Goal: Task Accomplishment & Management: Manage account settings

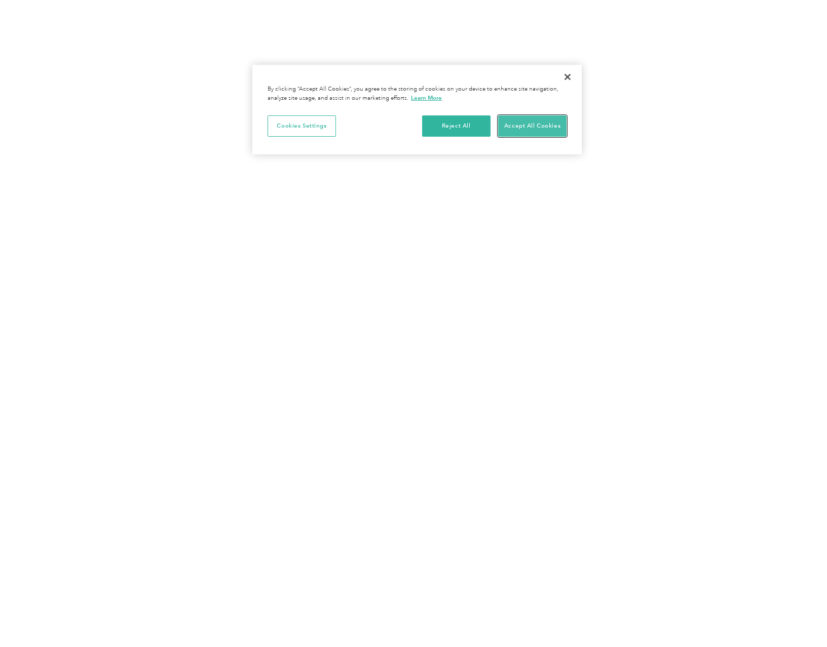
click at [514, 130] on button "Accept All Cookies" at bounding box center [532, 126] width 68 height 21
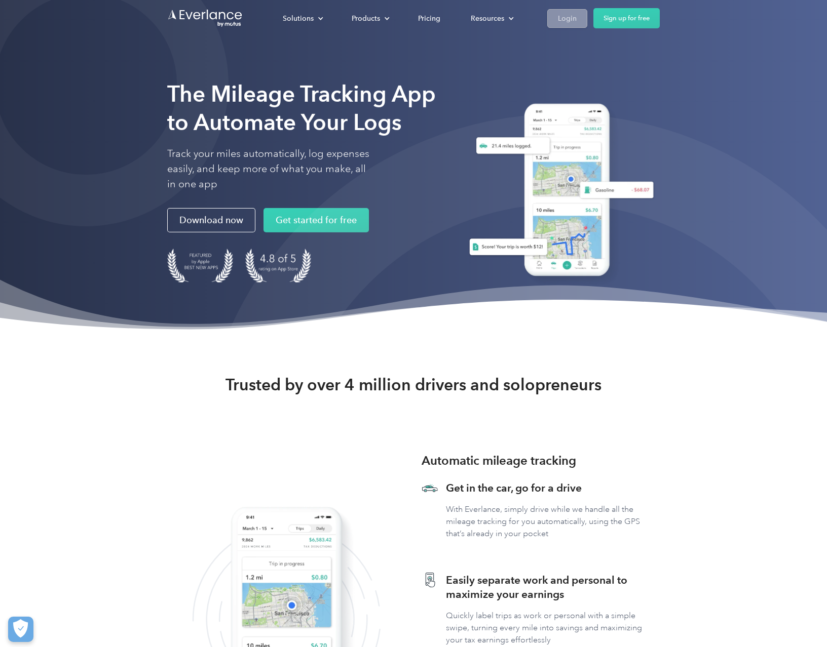
click at [555, 20] on link "Login" at bounding box center [567, 18] width 40 height 19
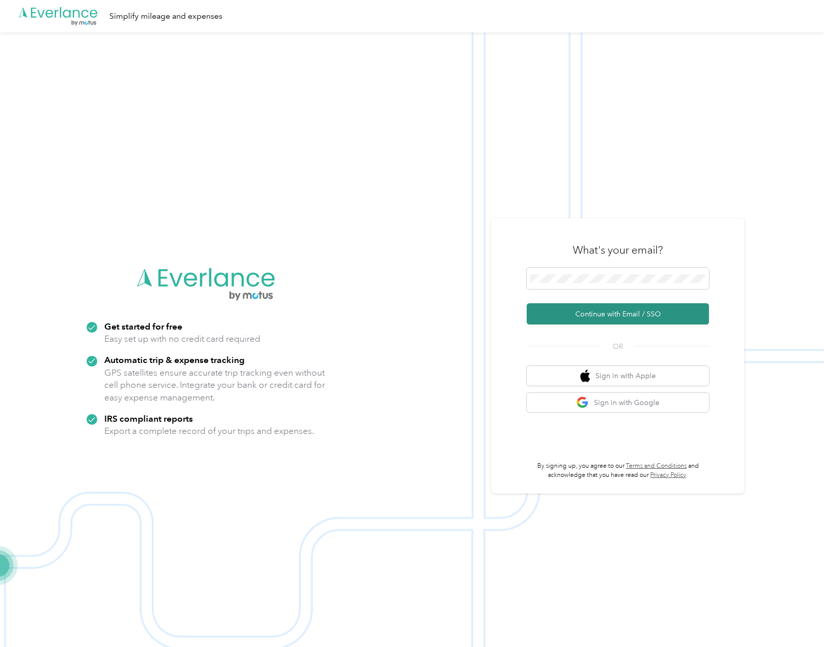
click at [618, 318] on button "Continue with Email / SSO" at bounding box center [618, 313] width 182 height 21
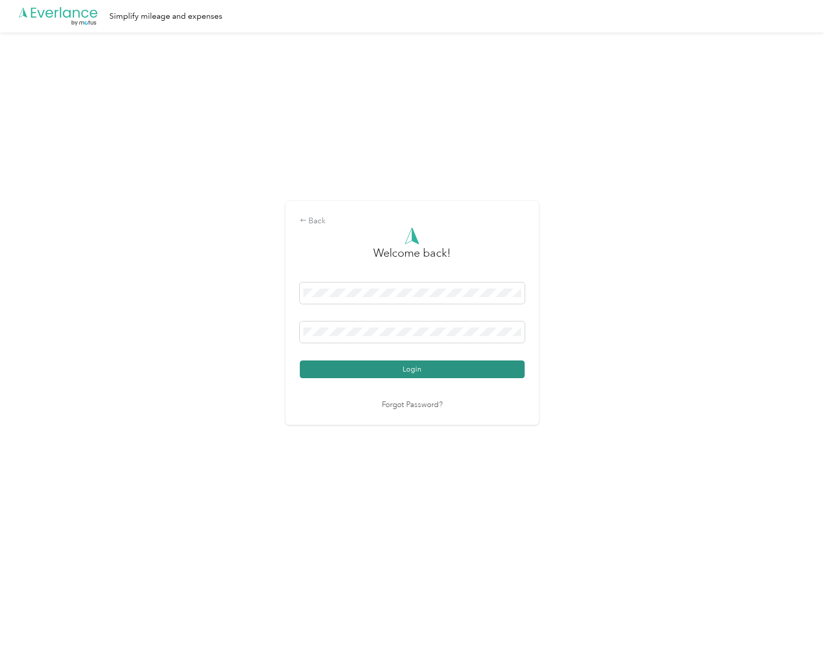
click at [405, 367] on button "Login" at bounding box center [412, 370] width 225 height 18
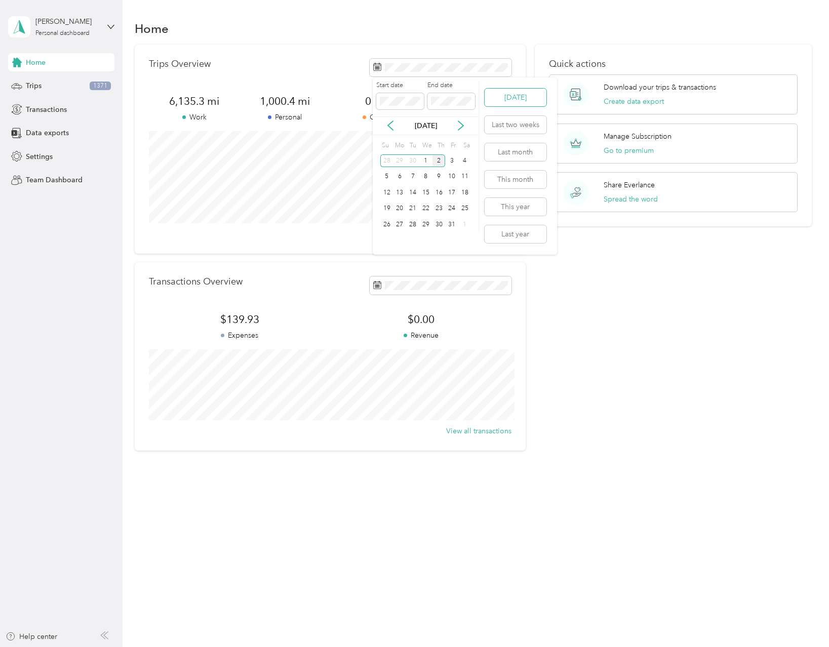
click at [501, 101] on button "[DATE]" at bounding box center [516, 98] width 62 height 18
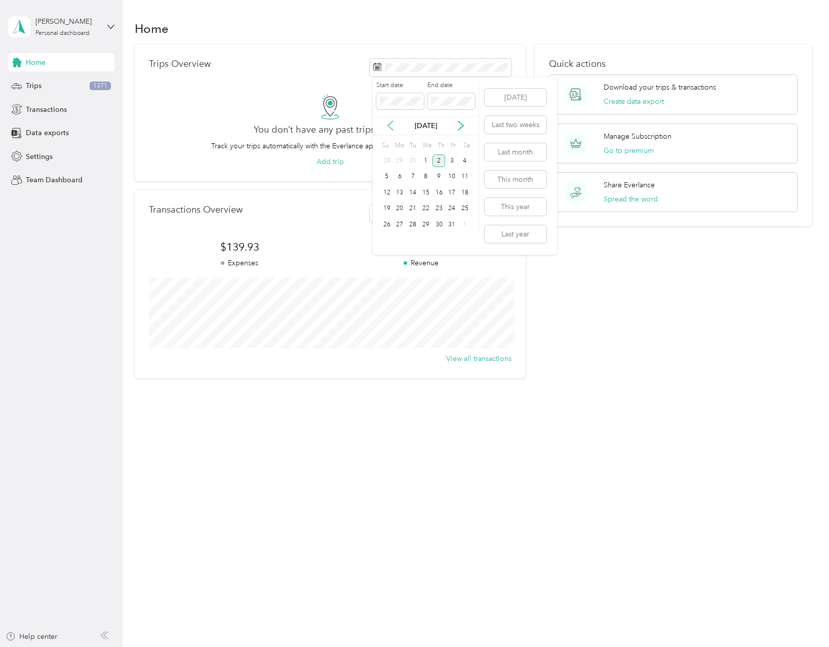
click at [393, 130] on icon at bounding box center [390, 126] width 5 height 9
click at [460, 123] on icon at bounding box center [460, 126] width 5 height 9
click at [427, 206] on div "24" at bounding box center [425, 209] width 13 height 13
click at [579, 260] on div "Quick actions Download your trips & transactions Create data export Manage Subs…" at bounding box center [673, 212] width 277 height 334
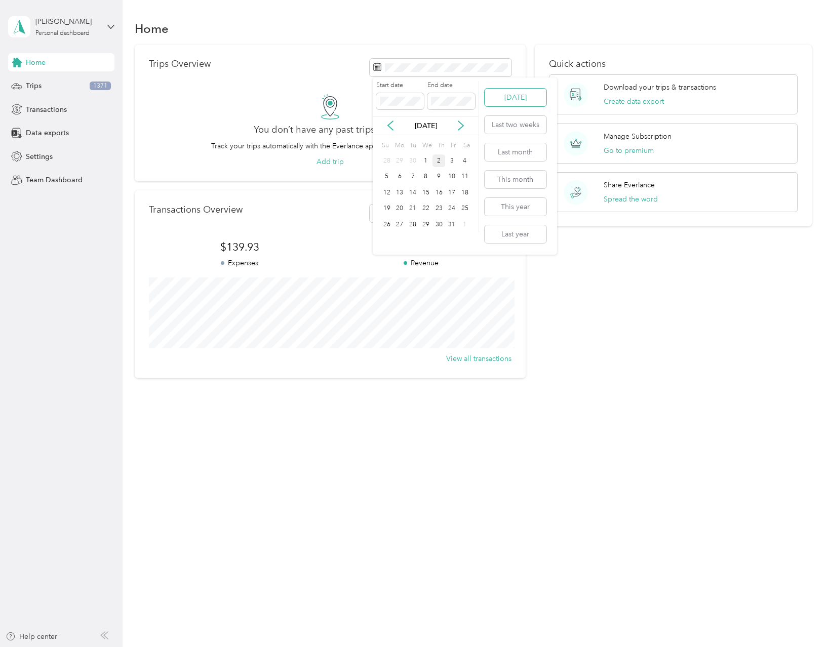
click at [504, 100] on button "[DATE]" at bounding box center [516, 98] width 62 height 18
click at [391, 123] on icon at bounding box center [391, 126] width 10 height 10
click at [425, 208] on div "24" at bounding box center [425, 209] width 13 height 13
click at [421, 122] on p "[DATE]" at bounding box center [426, 126] width 43 height 11
click at [463, 126] on icon at bounding box center [461, 126] width 10 height 10
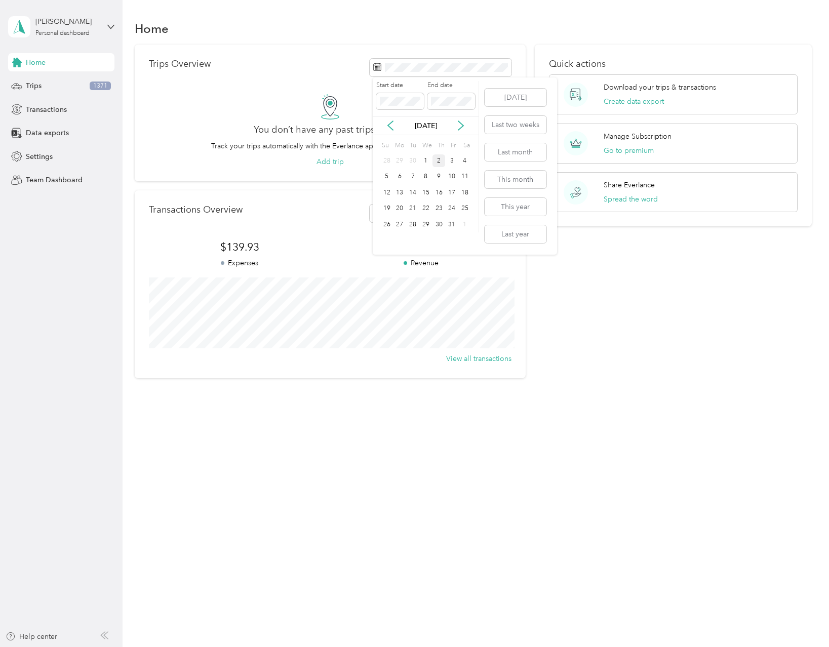
click at [440, 161] on div "2" at bounding box center [439, 161] width 13 height 13
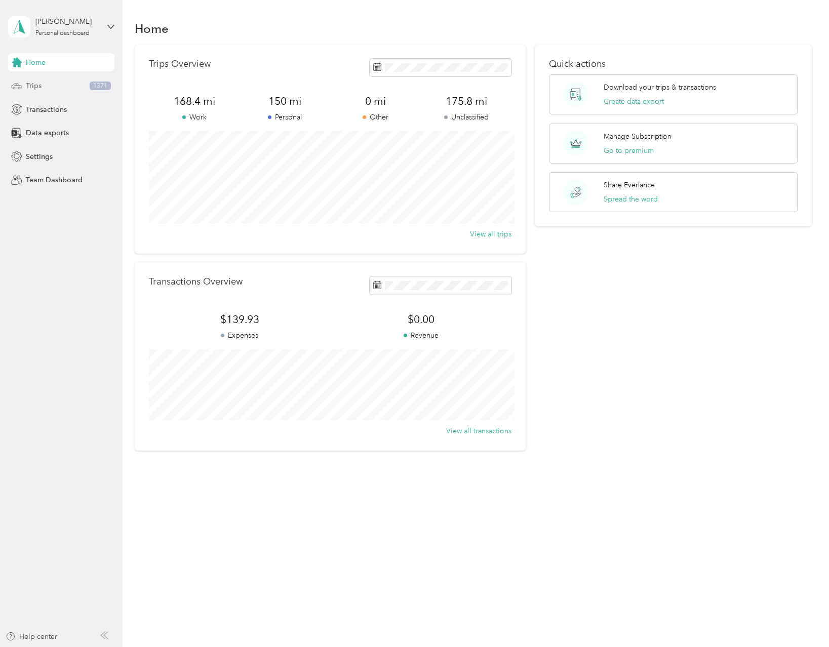
click at [55, 81] on div "Trips 1371" at bounding box center [61, 86] width 106 height 18
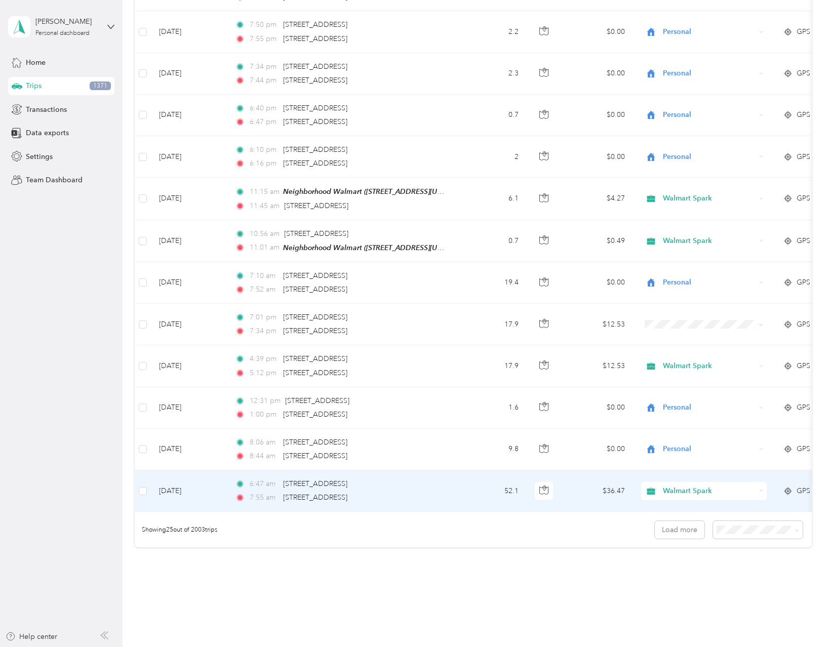
scroll to position [748, 0]
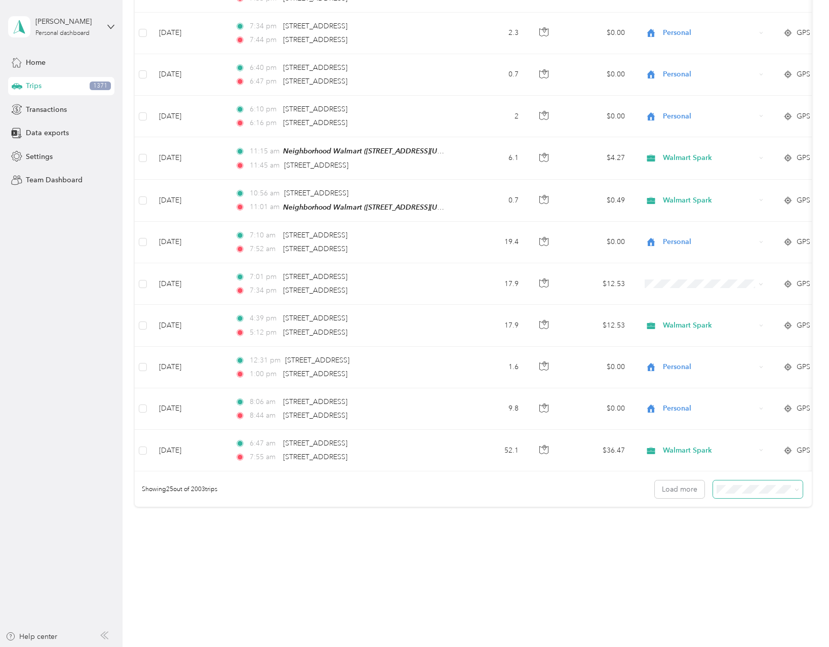
click at [735, 496] on span at bounding box center [758, 490] width 90 height 18
click at [736, 531] on li "50 per load" at bounding box center [756, 525] width 90 height 18
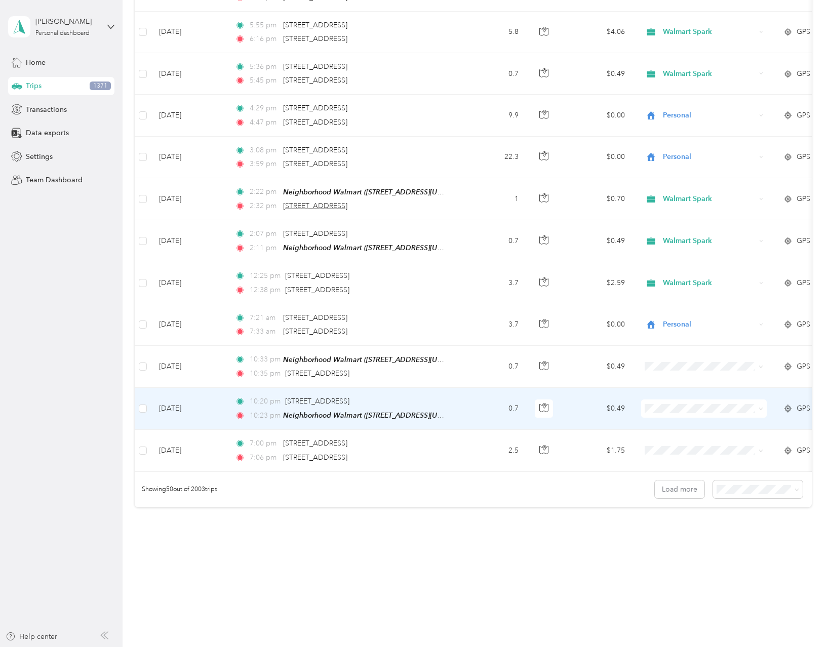
scroll to position [1790, 0]
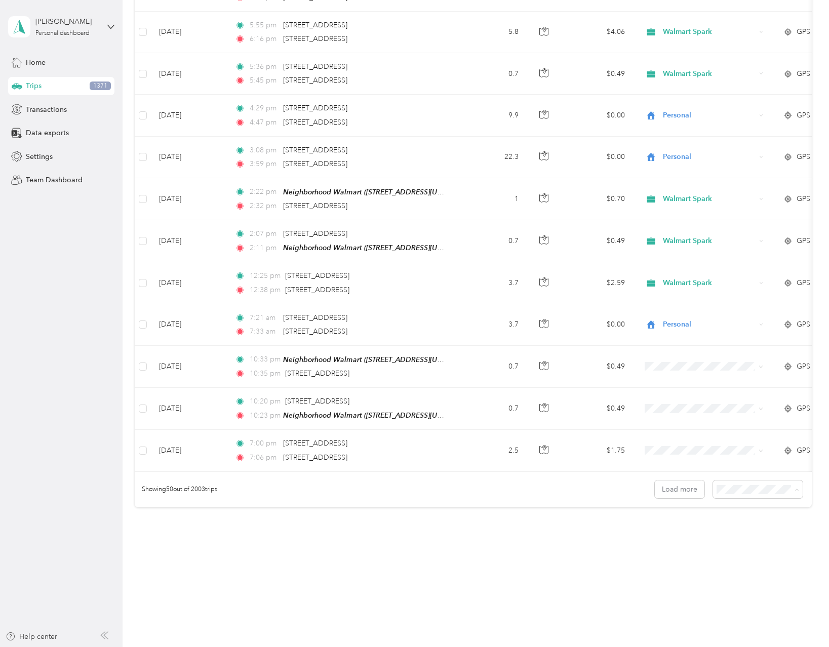
click at [735, 541] on span "100 per load" at bounding box center [739, 544] width 42 height 9
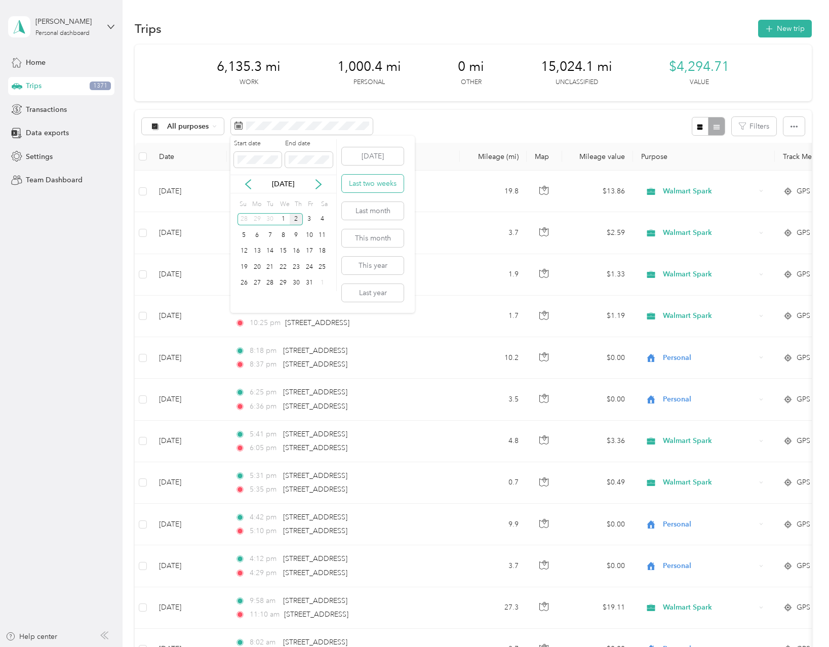
click at [378, 186] on button "Last two weeks" at bounding box center [373, 184] width 62 height 18
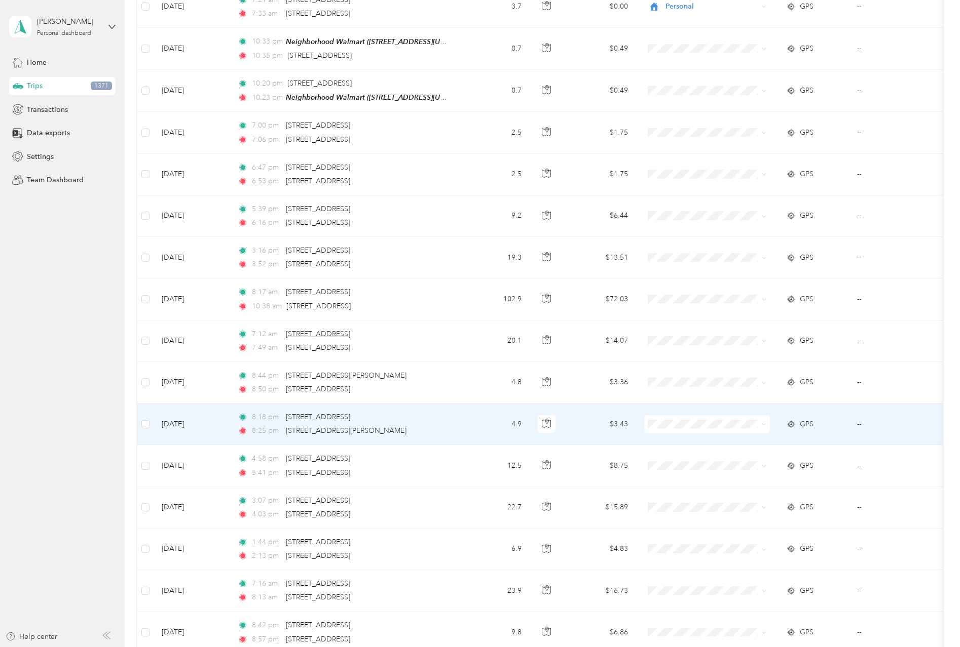
scroll to position [2128, 0]
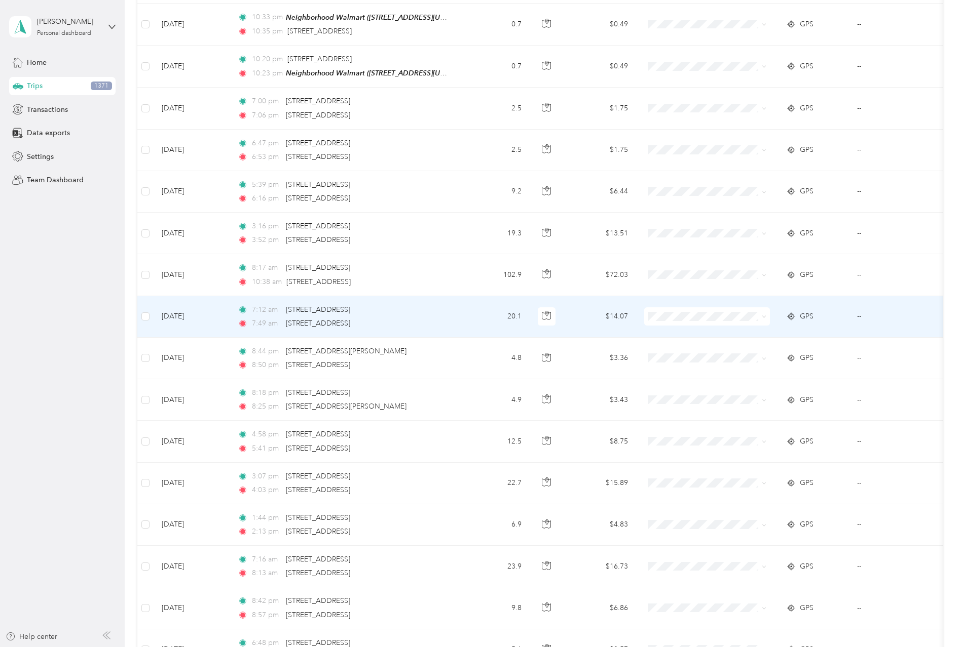
click at [758, 315] on span at bounding box center [762, 316] width 8 height 11
click at [761, 315] on icon at bounding box center [763, 317] width 5 height 5
click at [675, 351] on span "Personal" at bounding box center [716, 350] width 94 height 11
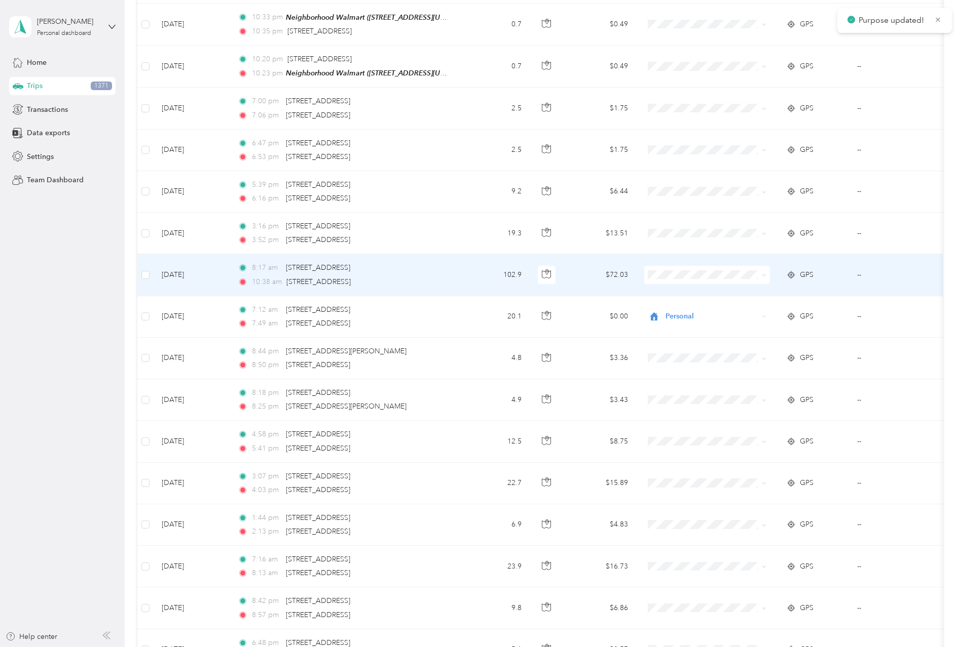
click at [761, 273] on icon at bounding box center [763, 275] width 5 height 5
click at [701, 308] on span "Personal" at bounding box center [716, 308] width 94 height 11
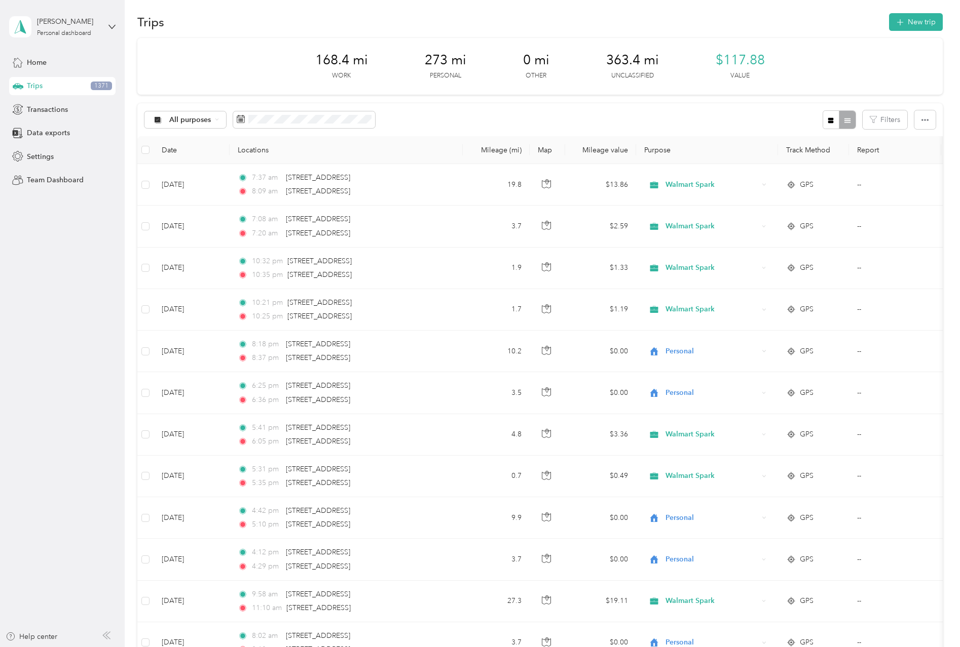
scroll to position [0, 0]
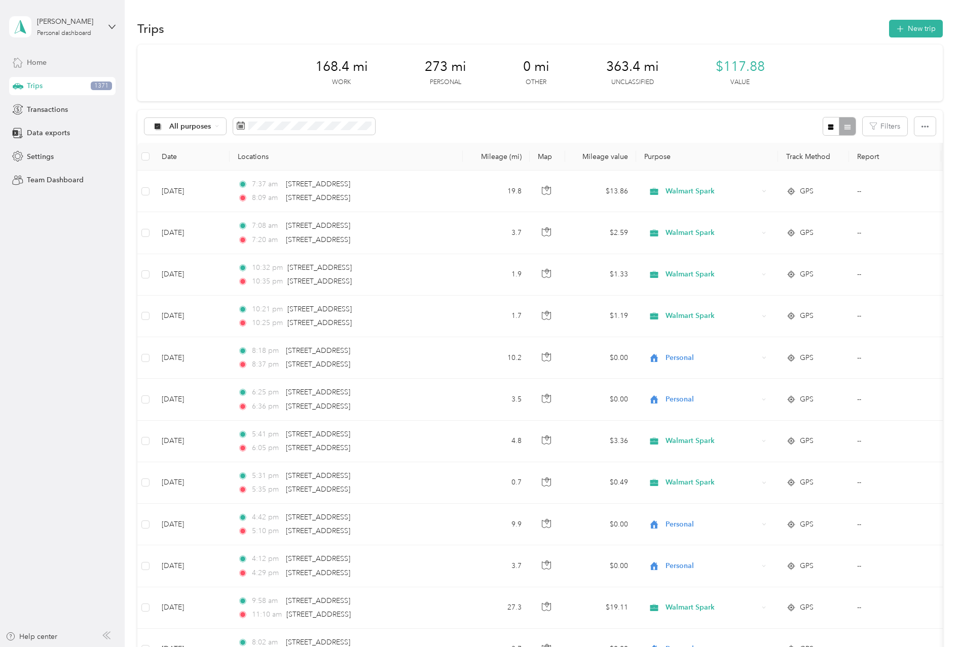
click at [26, 55] on div "Home" at bounding box center [62, 62] width 106 height 18
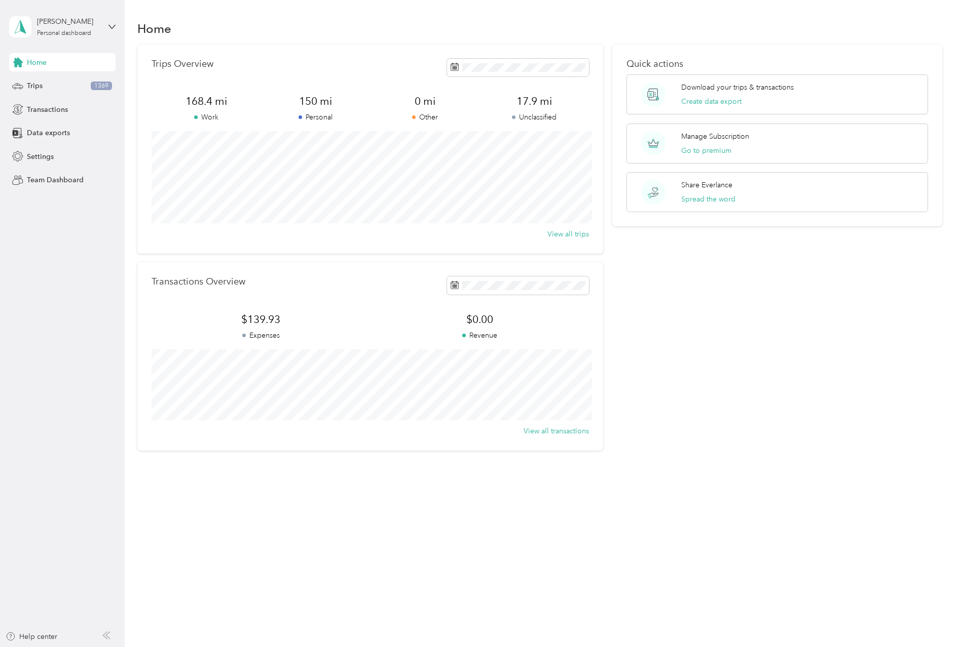
click at [647, 273] on div "Quick actions Download your trips & transactions Create data export Manage Subs…" at bounding box center [777, 248] width 330 height 406
click at [225, 33] on div "Home" at bounding box center [539, 28] width 805 height 21
click at [47, 107] on span "Transactions" at bounding box center [47, 109] width 41 height 11
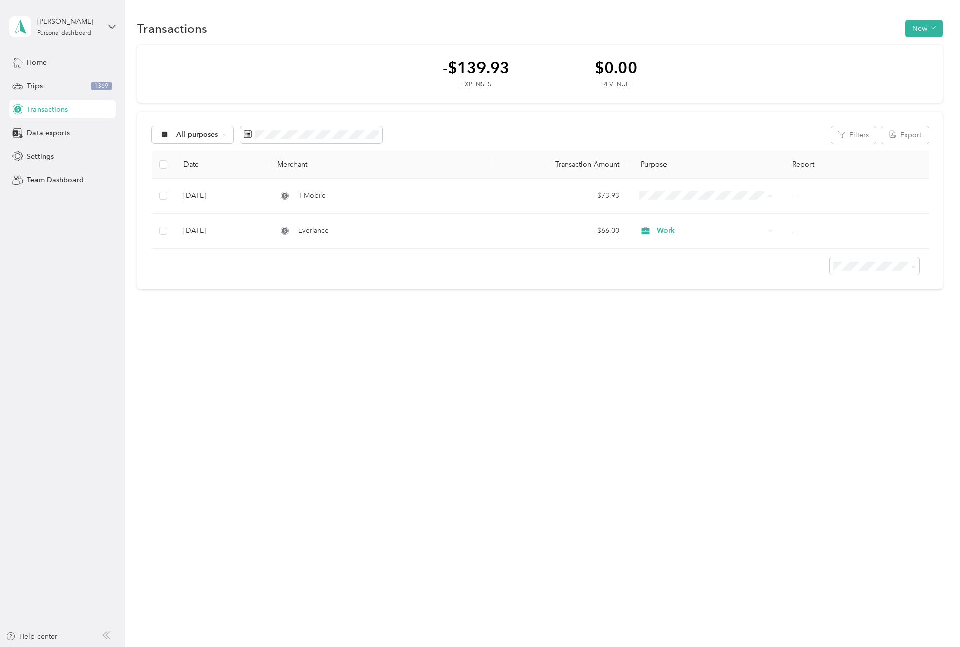
click at [410, 336] on div "Transactions New -$139.93 Expenses $0.00 Revenue All purposes Filters Export Da…" at bounding box center [540, 172] width 830 height 345
click at [458, 399] on div "Transactions New -$139.93 Expenses $0.00 Revenue All purposes Filters Export Da…" at bounding box center [540, 323] width 830 height 647
click at [829, 28] on button "New" at bounding box center [923, 29] width 37 height 18
click at [829, 48] on span "Expense" at bounding box center [925, 48] width 27 height 11
click at [624, 196] on div "Work" at bounding box center [764, 195] width 340 height 11
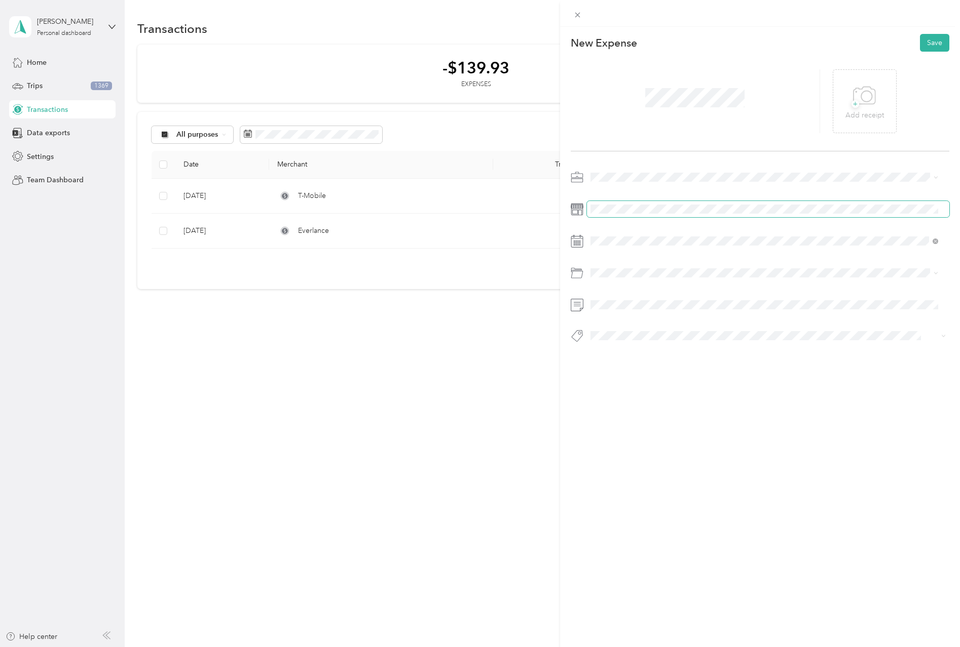
click at [627, 215] on span at bounding box center [768, 209] width 362 height 16
click at [637, 313] on div "Gasoline" at bounding box center [764, 314] width 340 height 11
click at [616, 299] on icon at bounding box center [615, 298] width 10 height 10
click at [685, 305] on div "[DATE]" at bounding box center [651, 298] width 128 height 19
click at [683, 298] on icon at bounding box center [685, 298] width 10 height 10
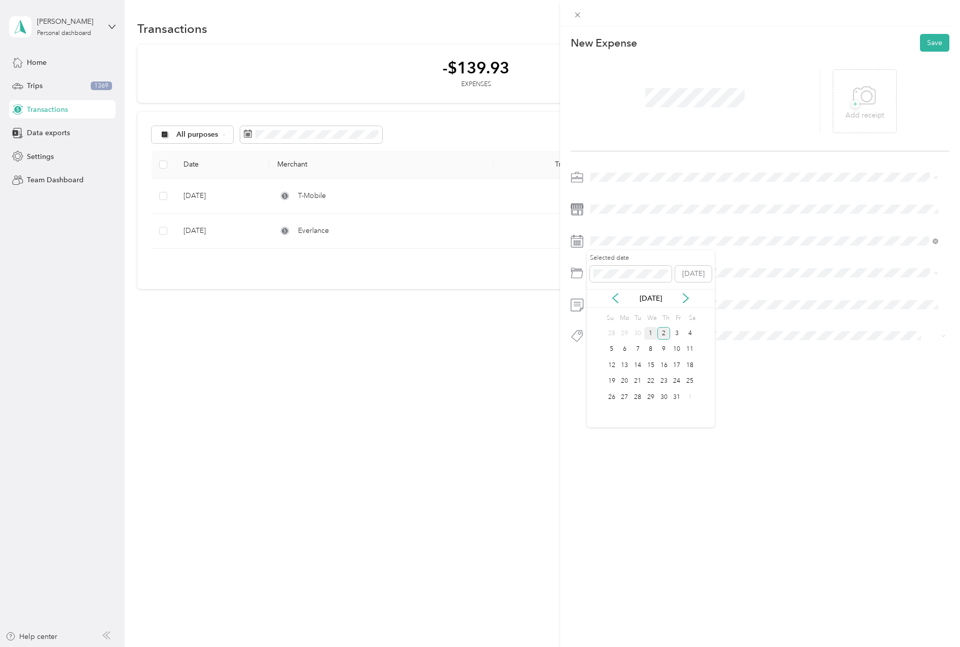
click at [648, 330] on div "1" at bounding box center [650, 333] width 13 height 13
click at [582, 242] on icon at bounding box center [576, 241] width 13 height 13
click at [617, 295] on icon at bounding box center [615, 298] width 10 height 10
click at [638, 397] on div "30" at bounding box center [637, 397] width 13 height 13
click at [829, 46] on button "Save" at bounding box center [934, 43] width 29 height 18
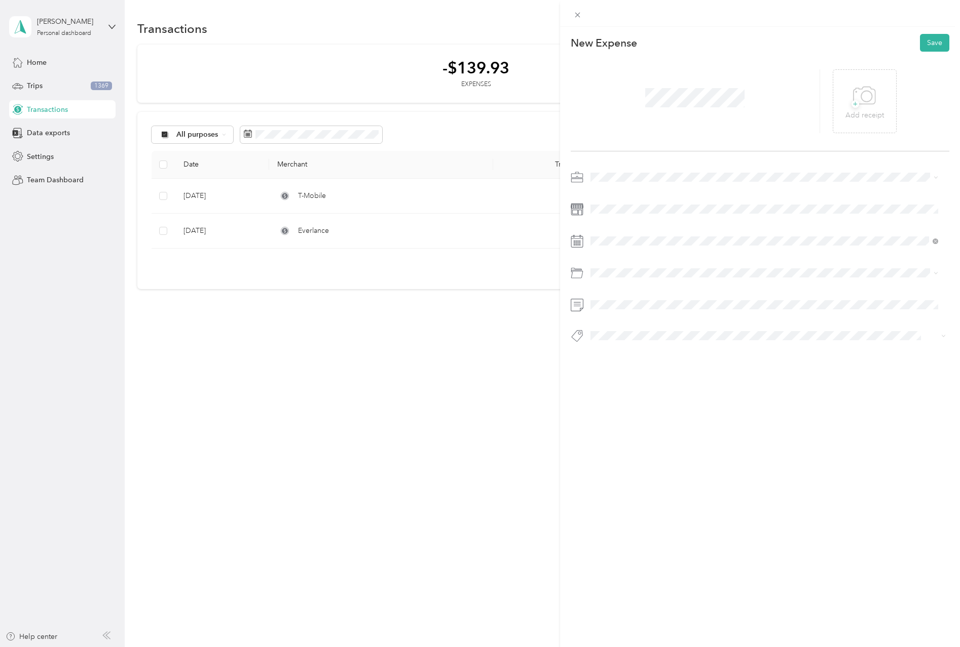
click at [634, 200] on div at bounding box center [759, 259] width 378 height 181
click at [829, 35] on button "Save" at bounding box center [934, 43] width 29 height 18
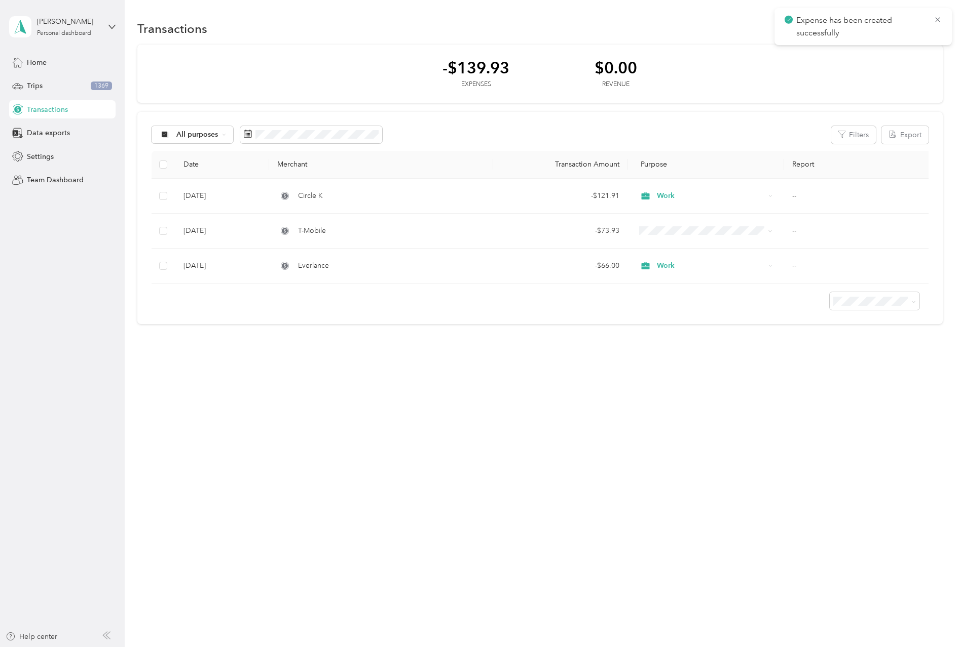
click at [347, 488] on div "Transactions New -$139.93 Expenses $0.00 Revenue All purposes Filters Export Da…" at bounding box center [540, 323] width 830 height 647
click at [432, 402] on div "Transactions New -$139.93 Expenses $0.00 Revenue All purposes Filters Export Da…" at bounding box center [540, 323] width 830 height 647
click at [571, 454] on div "Transactions New -$139.93 Expenses $0.00 Revenue All purposes Filters Export Da…" at bounding box center [540, 323] width 830 height 647
click at [627, 442] on div "Transactions New -$139.93 Expenses $0.00 Revenue All purposes Filters Export Da…" at bounding box center [540, 323] width 830 height 647
click at [829, 27] on button "New" at bounding box center [923, 29] width 37 height 18
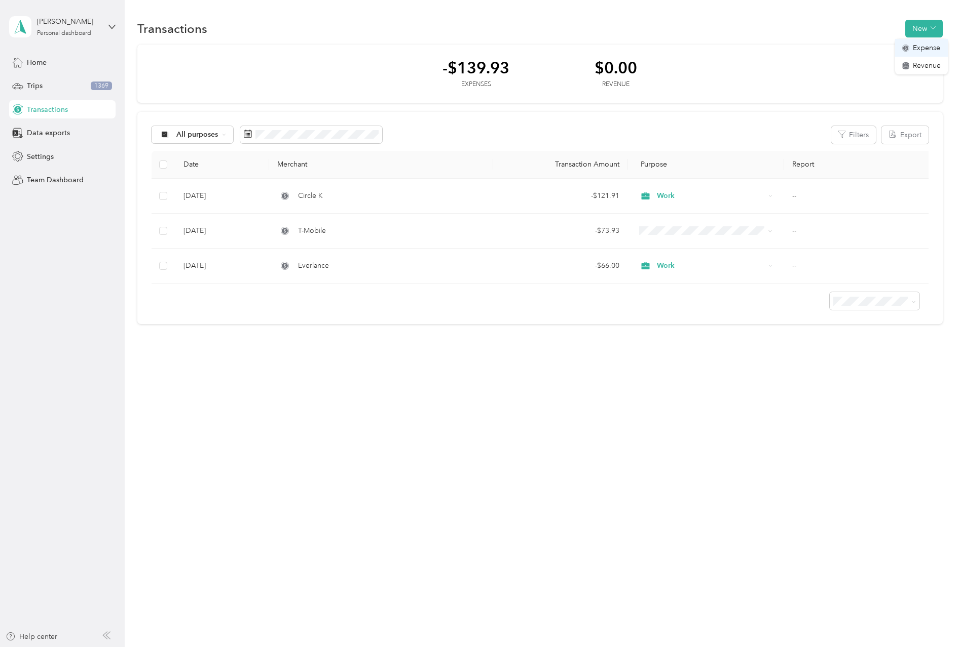
click at [829, 46] on span "Expense" at bounding box center [925, 48] width 27 height 11
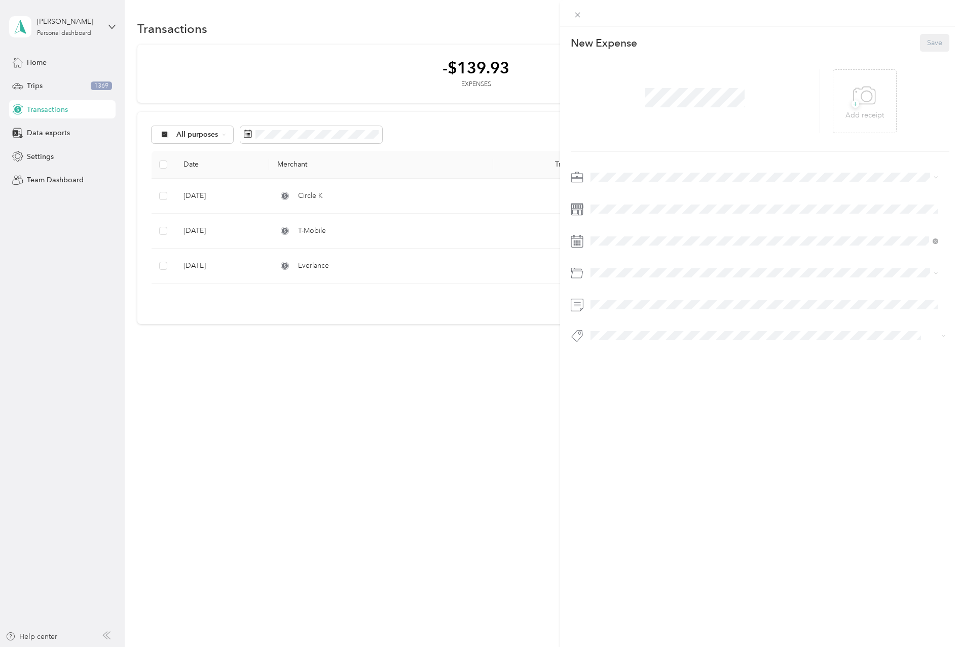
click at [621, 195] on div "Work" at bounding box center [764, 192] width 340 height 11
click at [829, 250] on div at bounding box center [759, 259] width 378 height 181
click at [612, 298] on icon at bounding box center [615, 298] width 10 height 10
click at [636, 397] on div "30" at bounding box center [637, 397] width 13 height 13
click at [679, 347] on div "Car Lease Payments" at bounding box center [764, 349] width 340 height 11
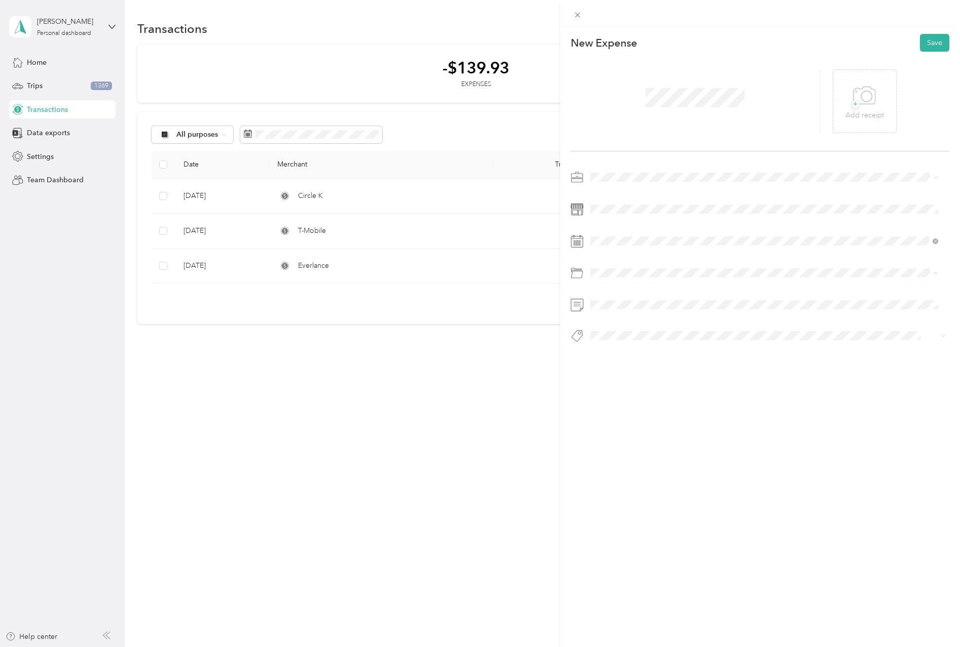
click at [637, 347] on span "Car Lease Payments" at bounding box center [625, 349] width 63 height 9
click at [715, 480] on div "This expense cannot be edited because it is either under review, approved, or p…" at bounding box center [760, 350] width 400 height 647
click at [641, 368] on div "New Expense Save + Add receipt" at bounding box center [760, 206] width 400 height 359
click at [829, 41] on button "Save" at bounding box center [934, 43] width 29 height 18
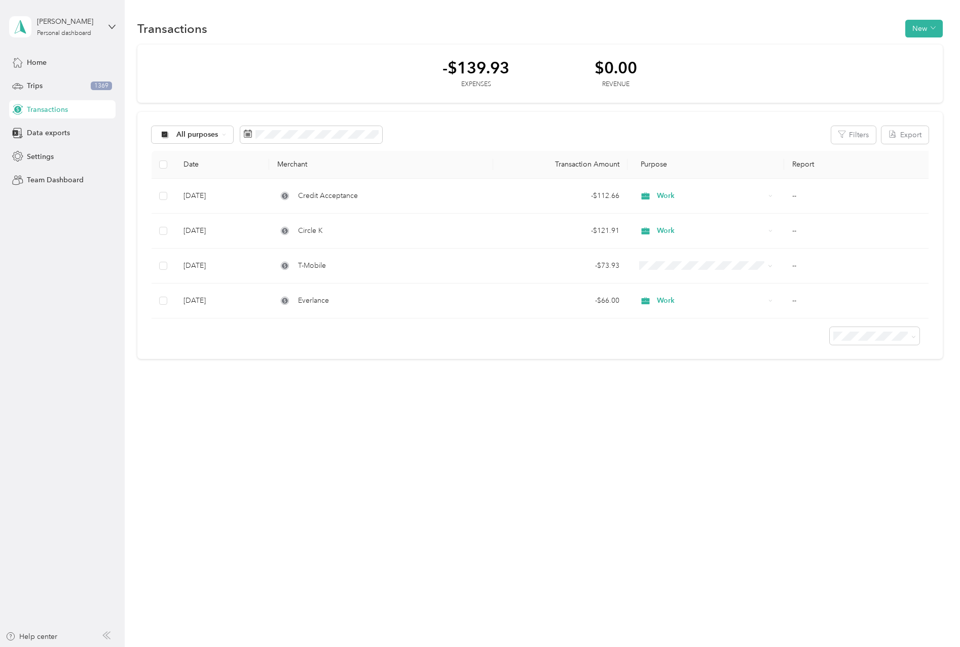
click at [307, 552] on div "Transactions New -$139.93 Expenses $0.00 Revenue All purposes Filters Export Da…" at bounding box center [540, 323] width 830 height 647
click at [300, 531] on div "Transactions New -$139.93 Expenses $0.00 Revenue All purposes Filters Export Da…" at bounding box center [540, 323] width 830 height 647
click at [340, 391] on div "Transactions New -$139.93 Expenses $0.00 Revenue All purposes Filters Export Da…" at bounding box center [540, 207] width 830 height 414
click at [594, 513] on div "Transactions New -$139.93 Expenses $0.00 Revenue All purposes Filters Export Da…" at bounding box center [540, 323] width 830 height 647
click at [406, 509] on div "Transactions New -$139.93 Expenses $0.00 Revenue All purposes Filters Export Da…" at bounding box center [540, 323] width 830 height 647
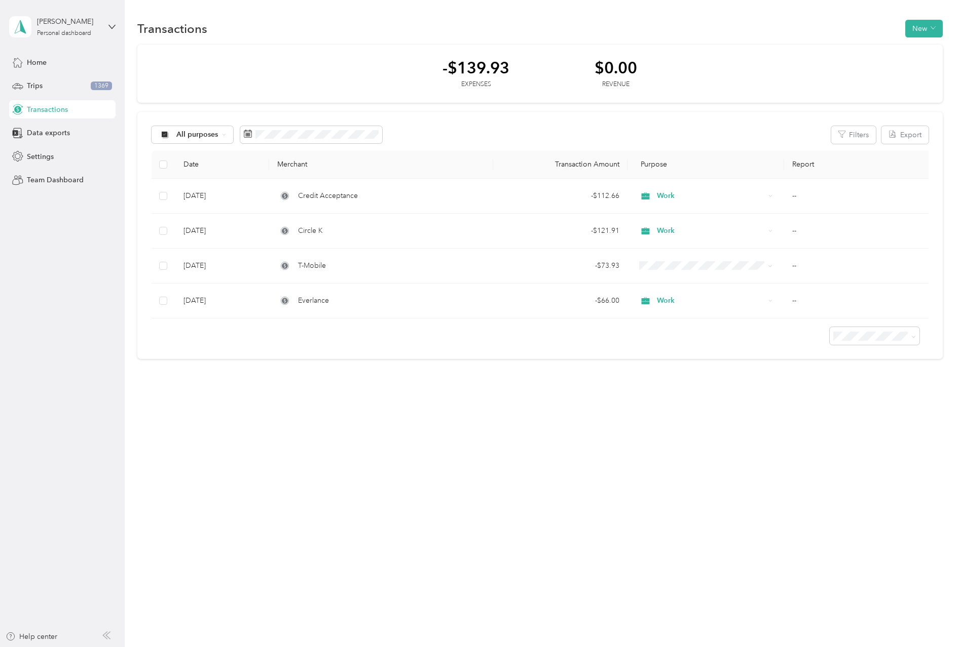
click at [308, 471] on div "Transactions New -$139.93 Expenses $0.00 Revenue All purposes Filters Export Da…" at bounding box center [540, 323] width 830 height 647
click at [349, 448] on div "Transactions New -$139.93 Expenses $0.00 Revenue All purposes Filters Export Da…" at bounding box center [540, 323] width 830 height 647
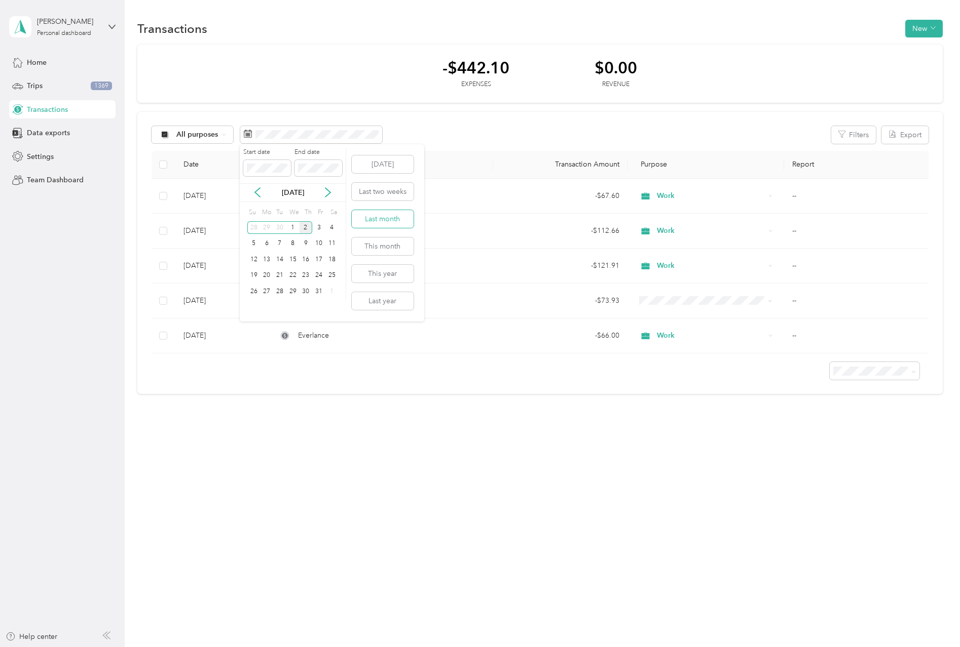
click at [375, 217] on button "Last month" at bounding box center [383, 219] width 62 height 18
click at [419, 132] on div "All purposes Filters Export" at bounding box center [539, 135] width 777 height 18
click at [301, 173] on span at bounding box center [318, 168] width 48 height 16
click at [352, 156] on button "[DATE]" at bounding box center [383, 165] width 62 height 18
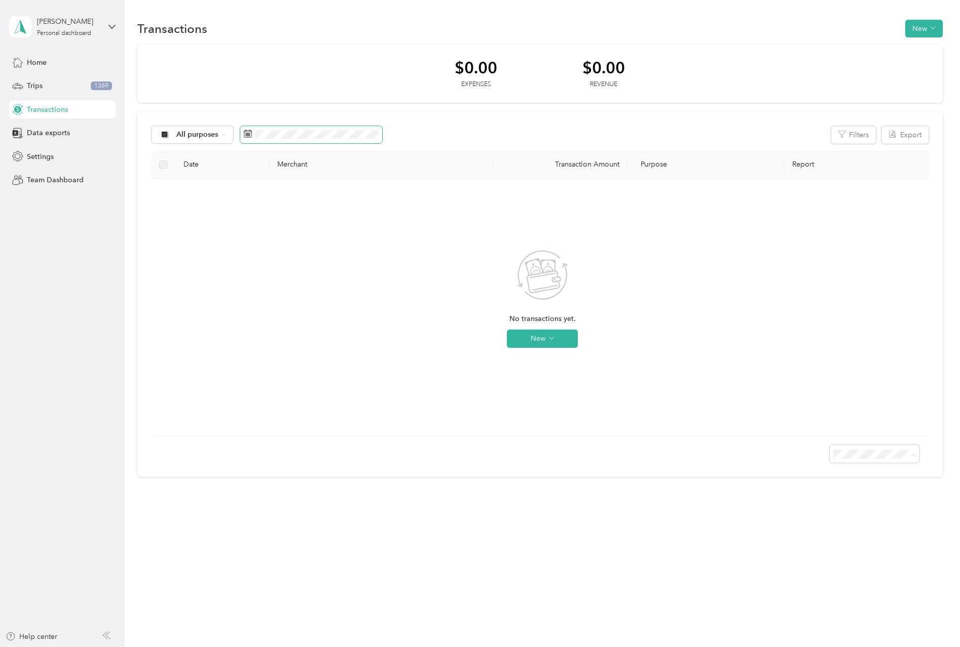
click at [270, 141] on span at bounding box center [311, 134] width 142 height 17
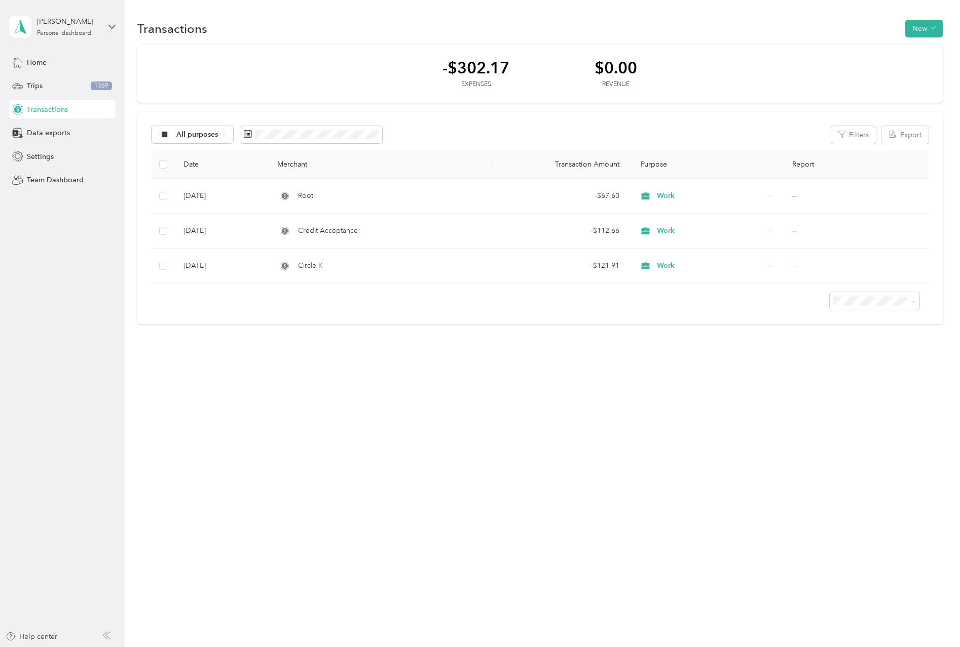
click at [448, 377] on div "Transactions New -$302.17 Expenses $0.00 Revenue All purposes Filters Export Da…" at bounding box center [540, 189] width 830 height 379
click at [903, 134] on button "Export" at bounding box center [904, 135] width 47 height 18
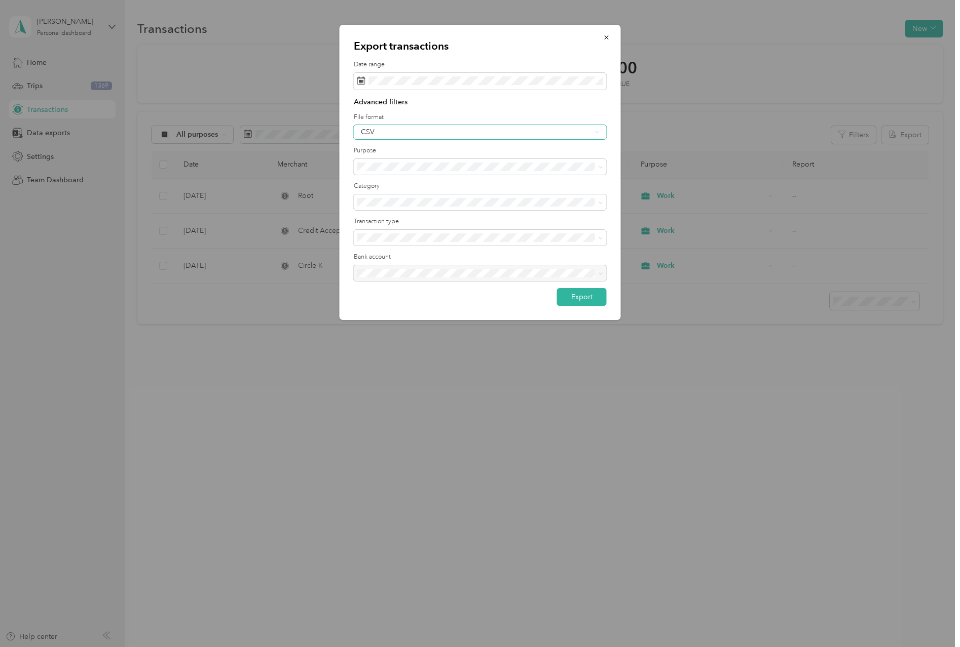
click at [600, 133] on div "CSV" at bounding box center [480, 132] width 253 height 14
click at [387, 189] on li "PDF" at bounding box center [480, 185] width 253 height 18
click at [599, 131] on icon at bounding box center [597, 132] width 5 height 5
click at [584, 188] on div "PDF" at bounding box center [474, 184] width 227 height 11
click at [579, 295] on button "Export" at bounding box center [582, 297] width 50 height 18
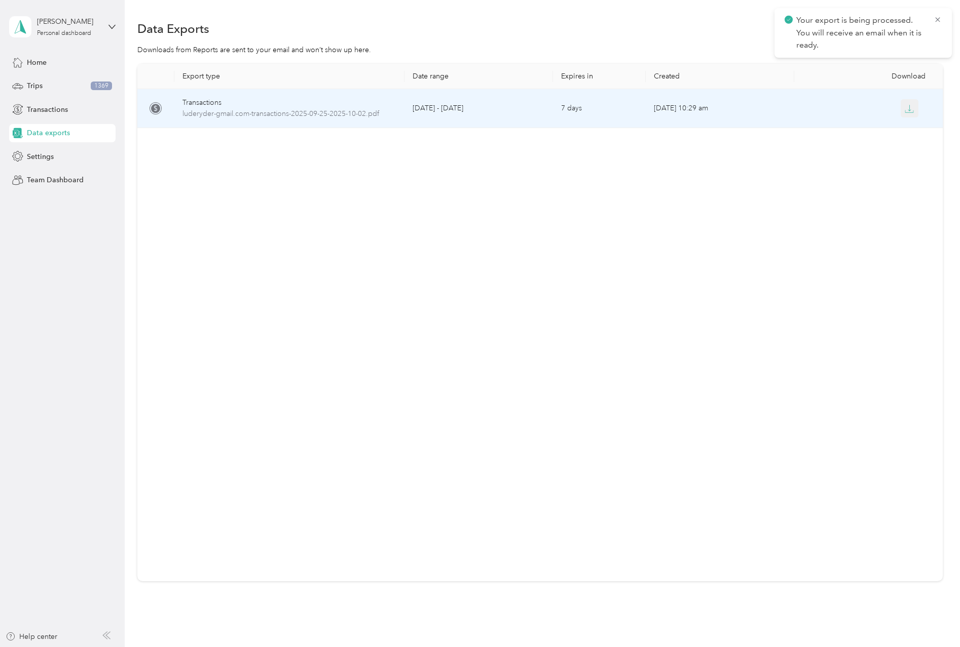
click at [905, 109] on icon "button" at bounding box center [908, 108] width 9 height 9
